Goal: Information Seeking & Learning: Learn about a topic

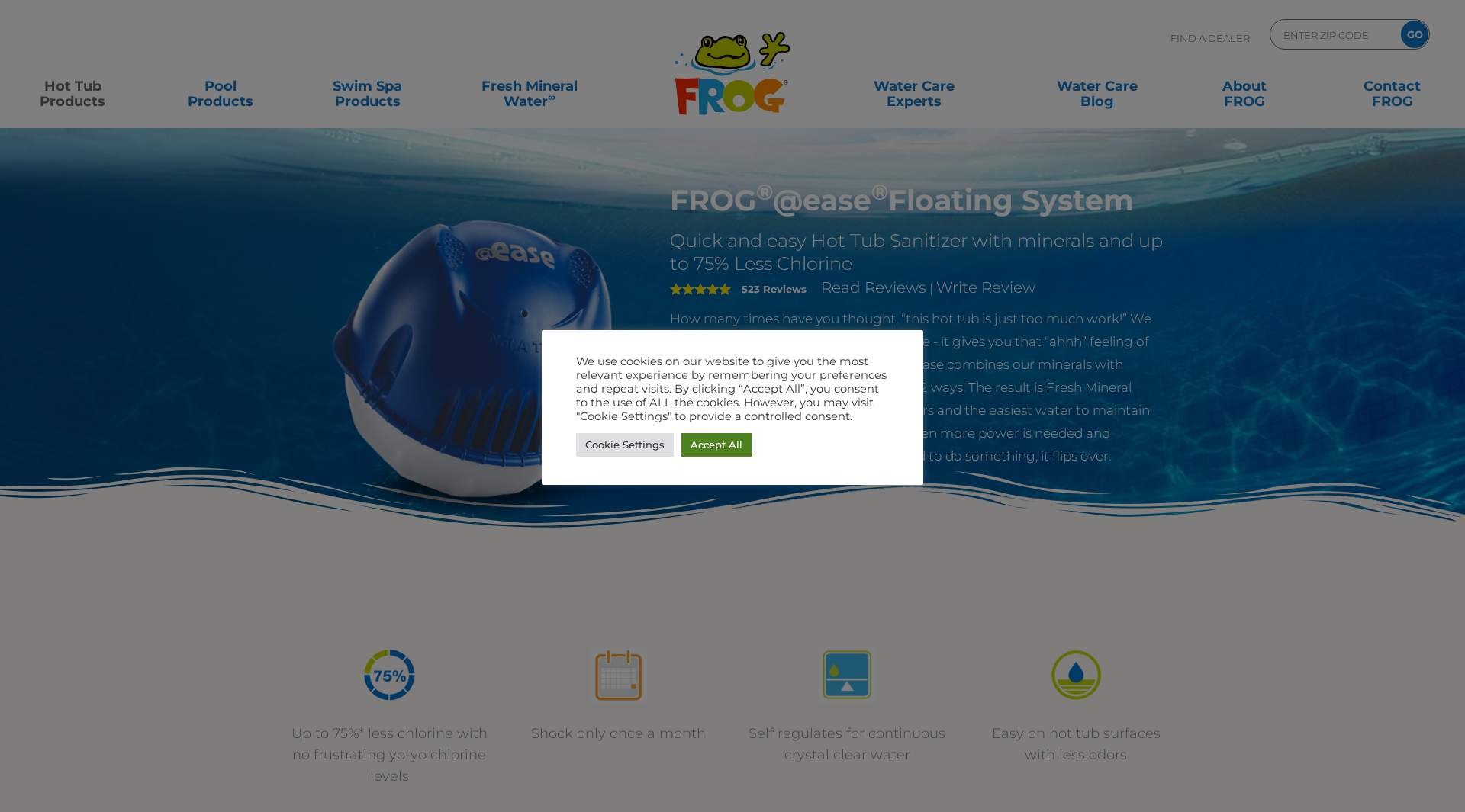
click at [731, 439] on link "Accept All" at bounding box center [716, 445] width 70 height 24
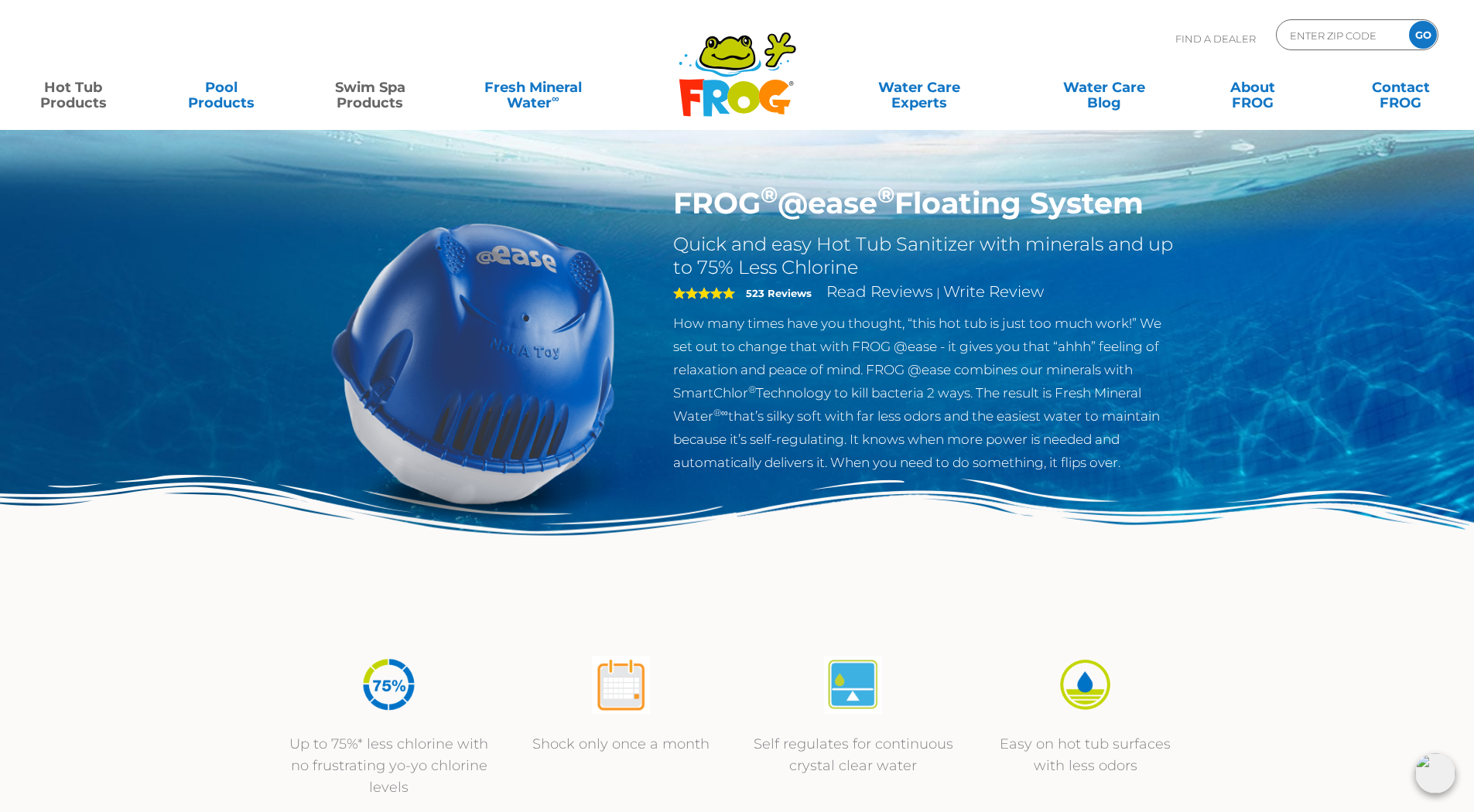
click at [379, 88] on link "Swim Spa Products" at bounding box center [370, 88] width 115 height 31
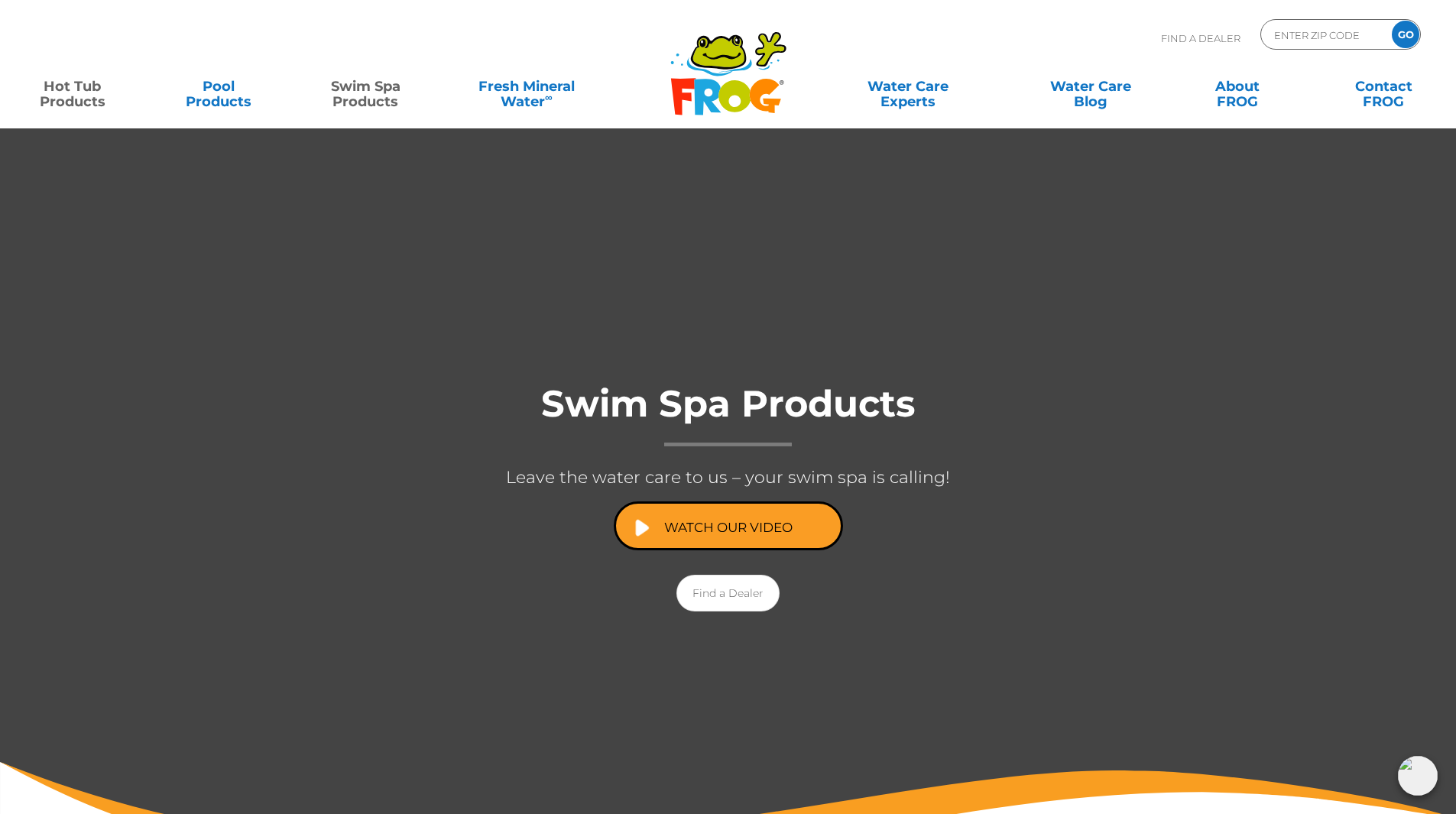
click at [87, 90] on link "Hot Tub Products" at bounding box center [71, 87] width 114 height 31
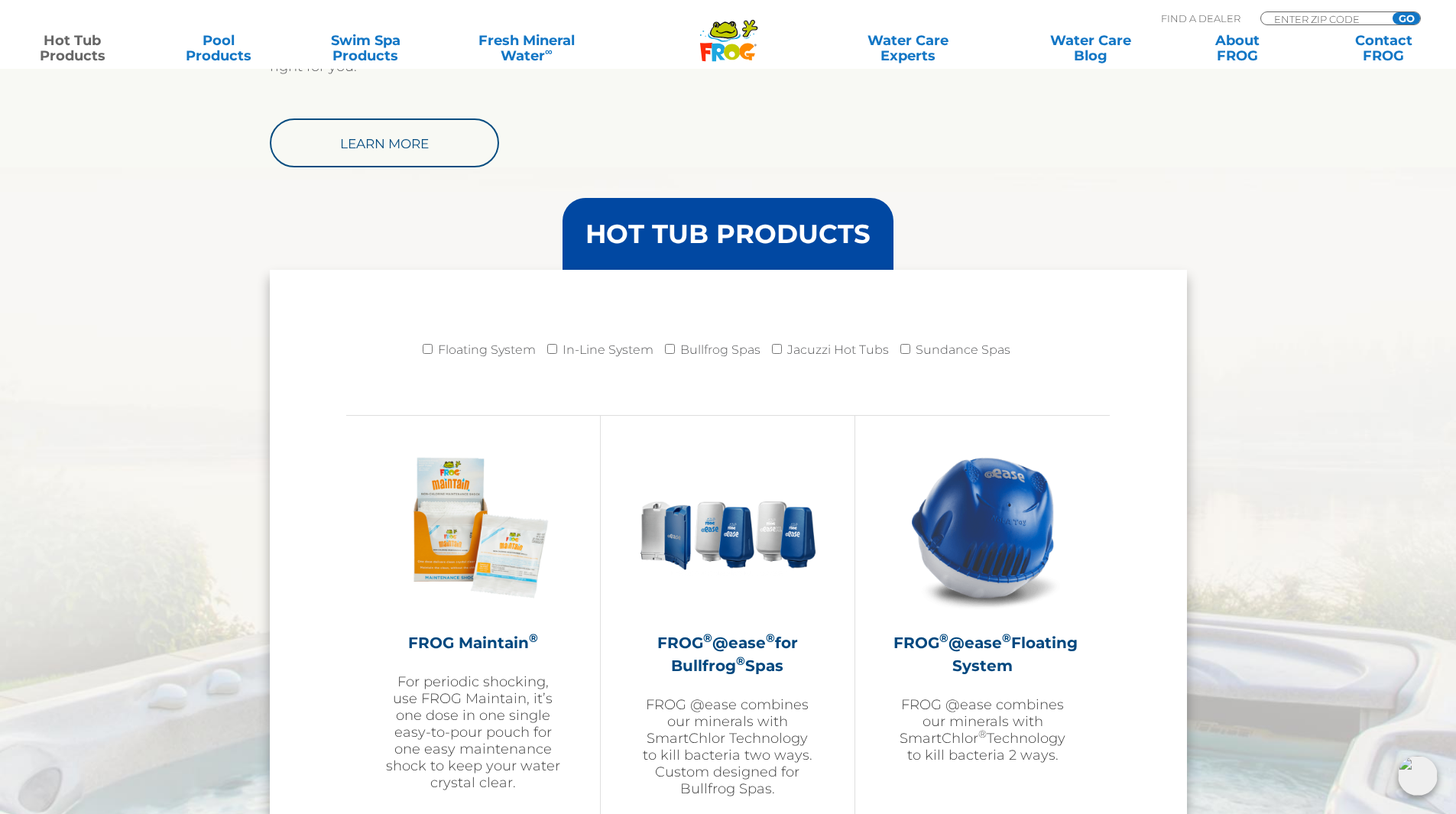
scroll to position [1376, 0]
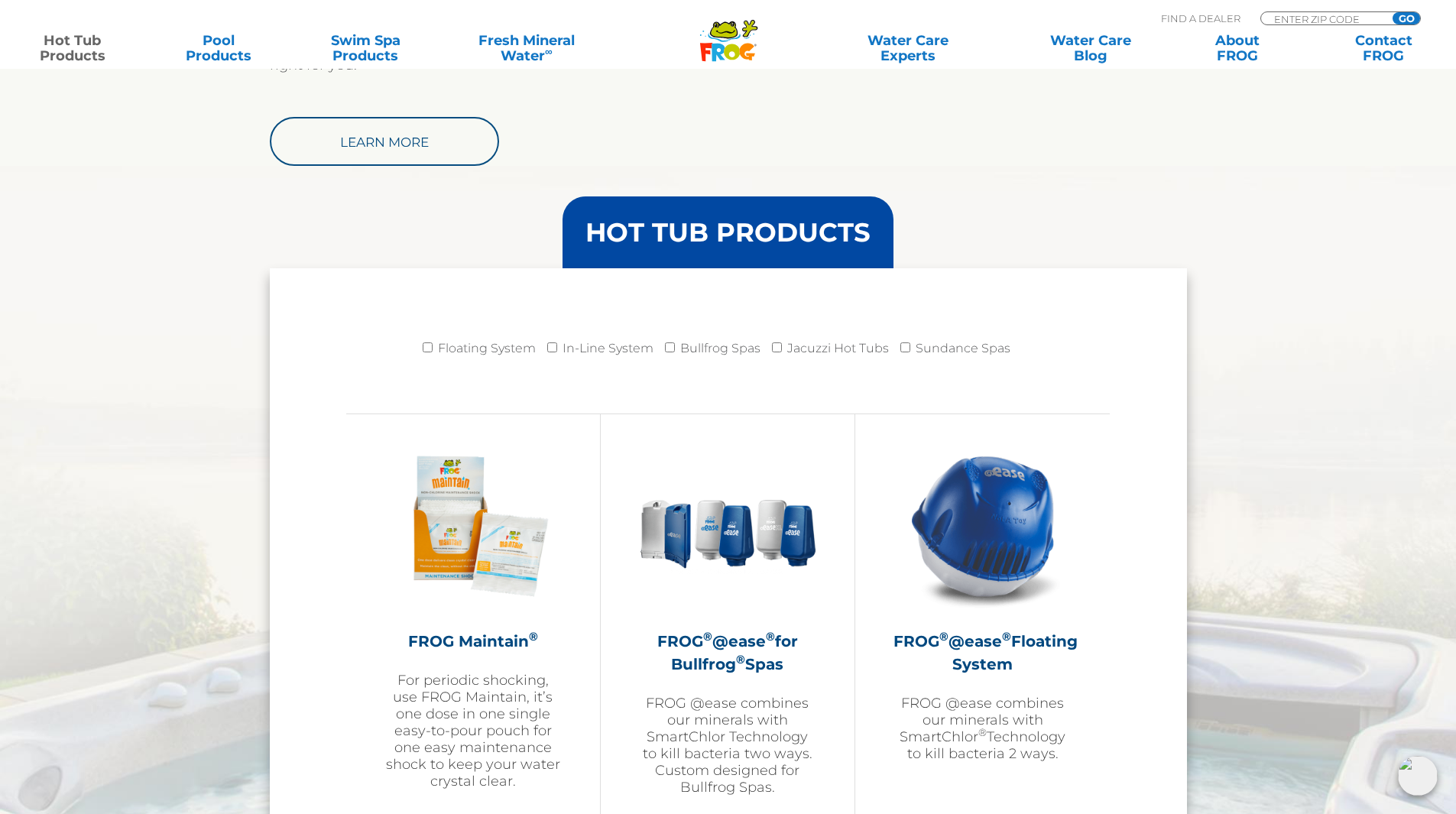
click at [440, 350] on label "Floating System" at bounding box center [486, 349] width 98 height 31
click at [432, 350] on input "Floating System" at bounding box center [427, 347] width 10 height 10
checkbox input "true"
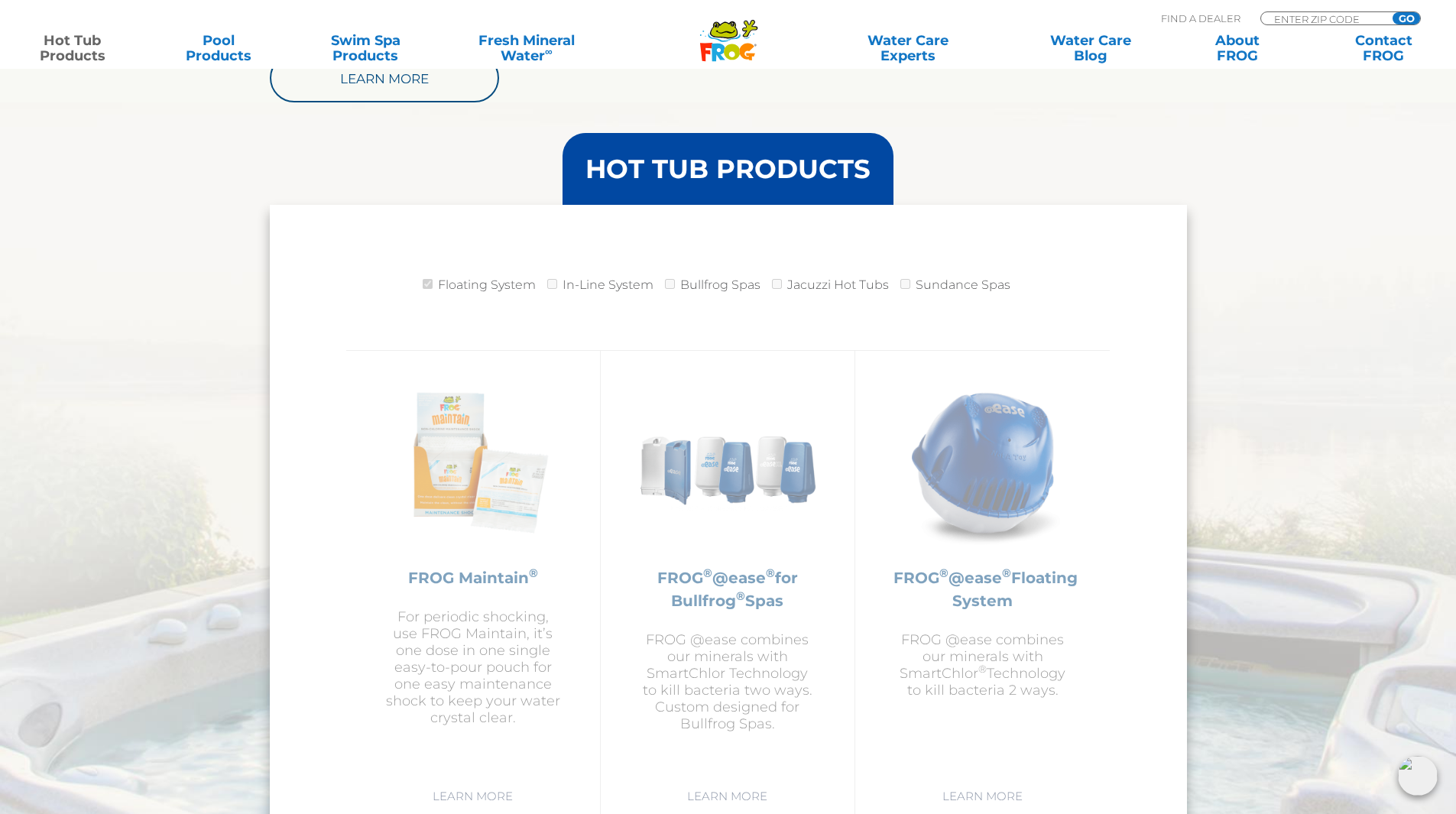
scroll to position [1224, 0]
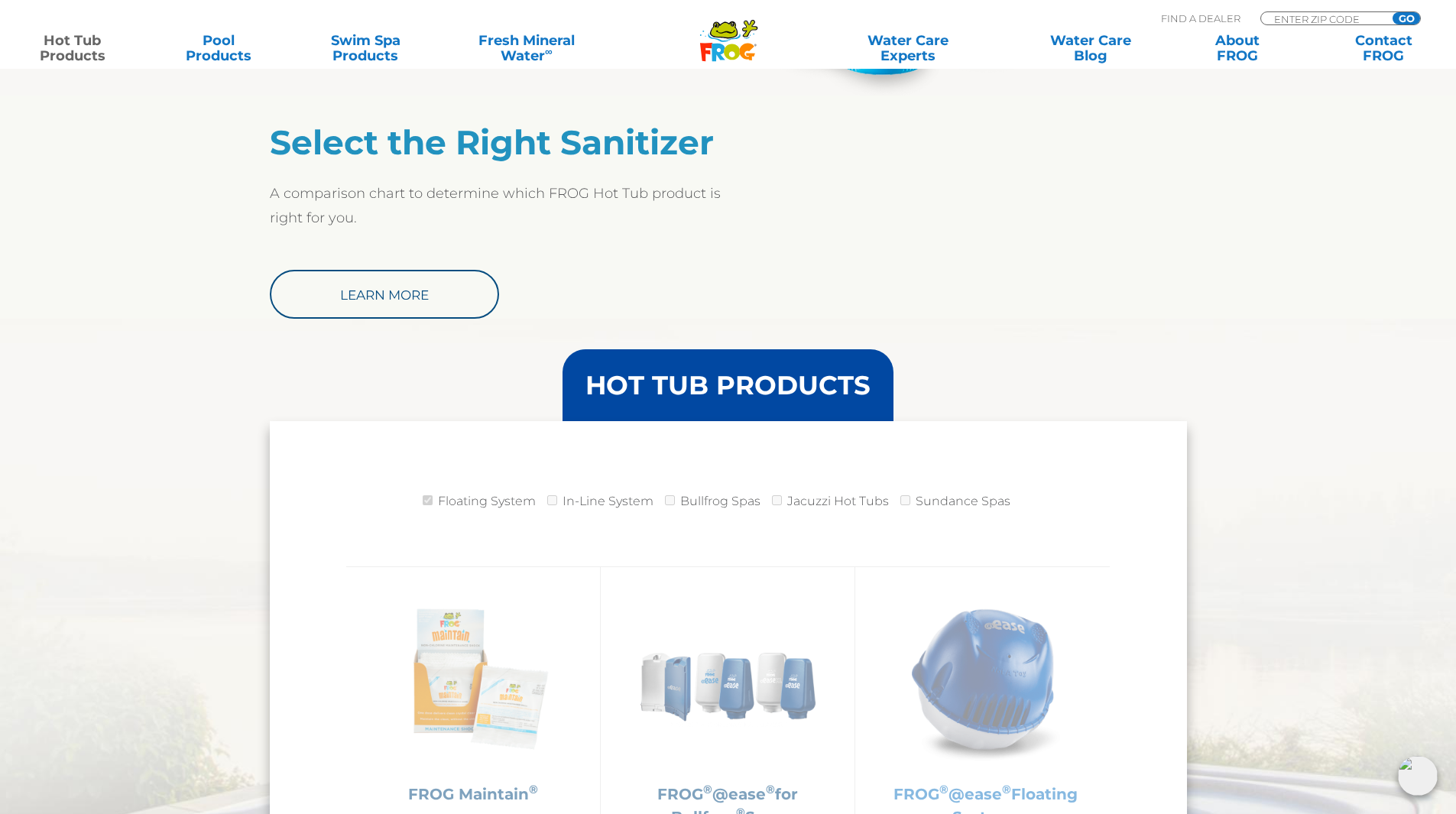
click at [996, 677] on img at bounding box center [982, 679] width 177 height 177
click at [827, 375] on h3 "HOT TUB PRODUCTS" at bounding box center [727, 385] width 285 height 26
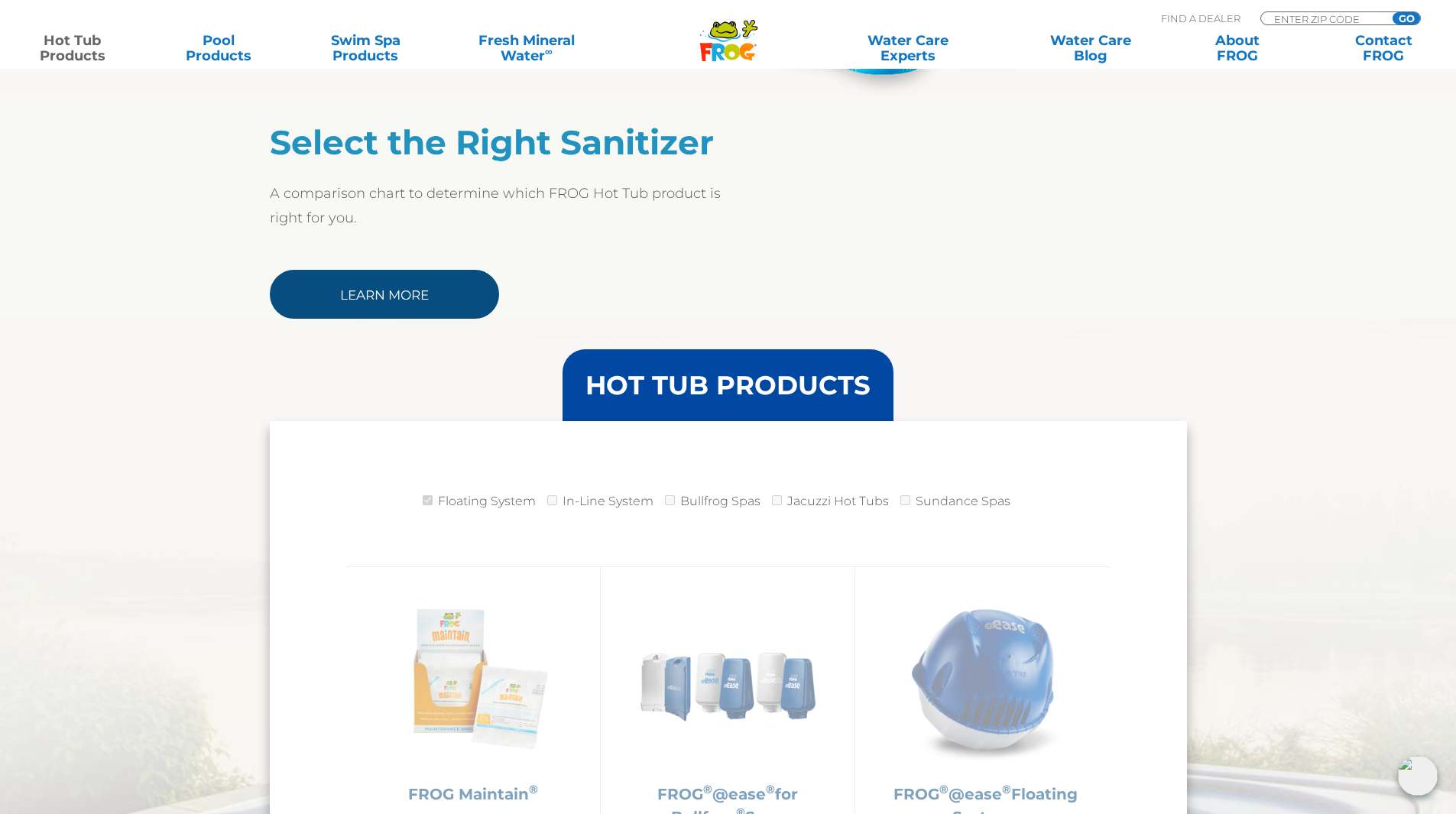
click at [351, 298] on link "Learn More" at bounding box center [385, 294] width 229 height 49
